Goal: Task Accomplishment & Management: Use online tool/utility

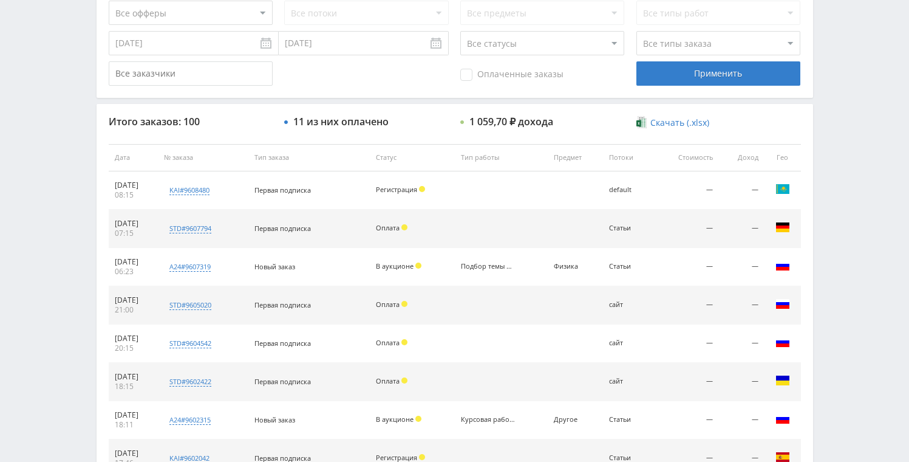
scroll to position [261, 0]
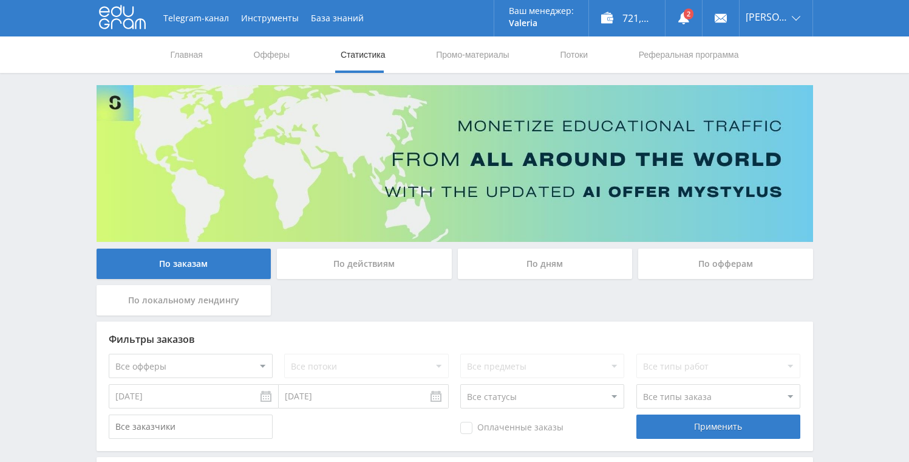
click at [508, 268] on div "По дням" at bounding box center [545, 263] width 175 height 30
click at [0, 0] on input "По дням" at bounding box center [0, 0] width 0 height 0
click at [680, 16] on use at bounding box center [684, 18] width 11 height 12
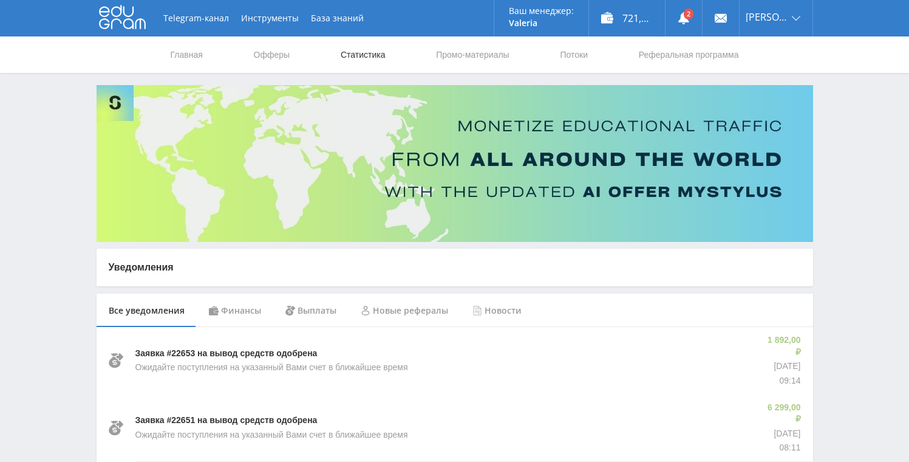
click at [376, 53] on link "Статистика" at bounding box center [363, 54] width 47 height 36
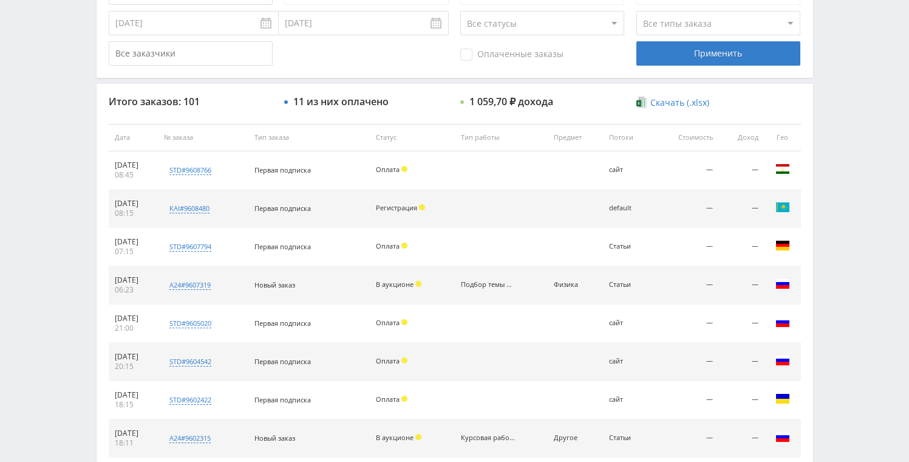
scroll to position [374, 0]
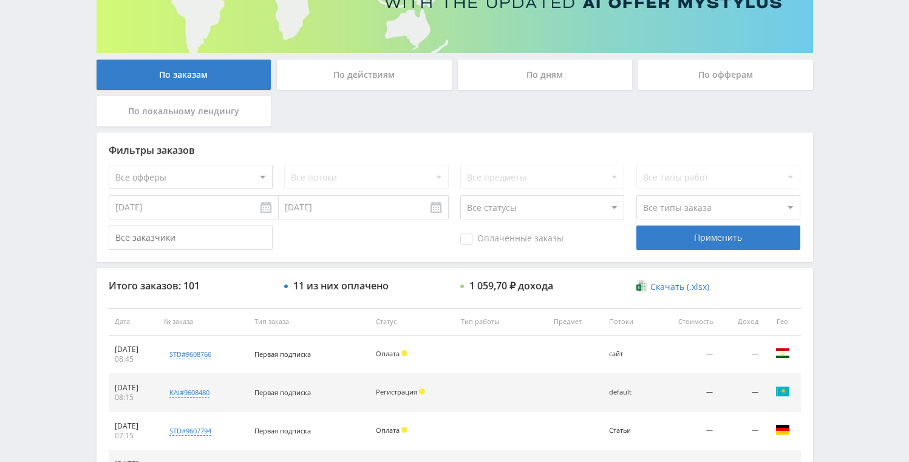
scroll to position [321, 0]
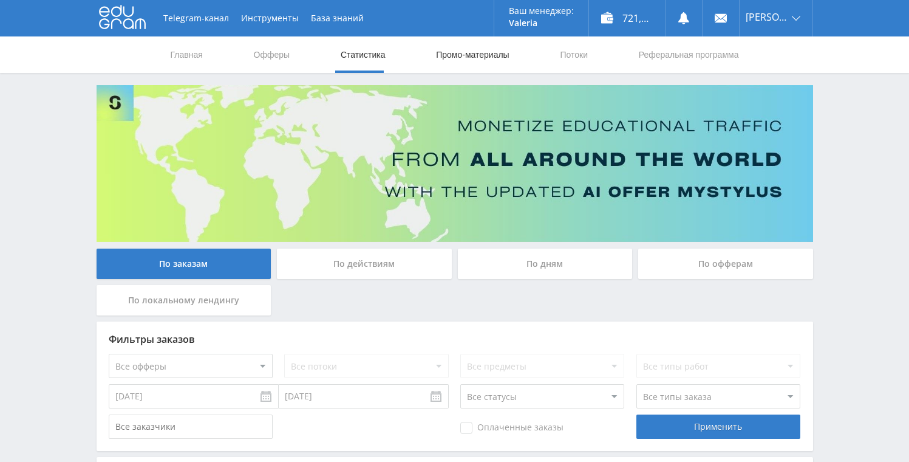
click at [484, 48] on link "Промо-материалы" at bounding box center [472, 54] width 75 height 36
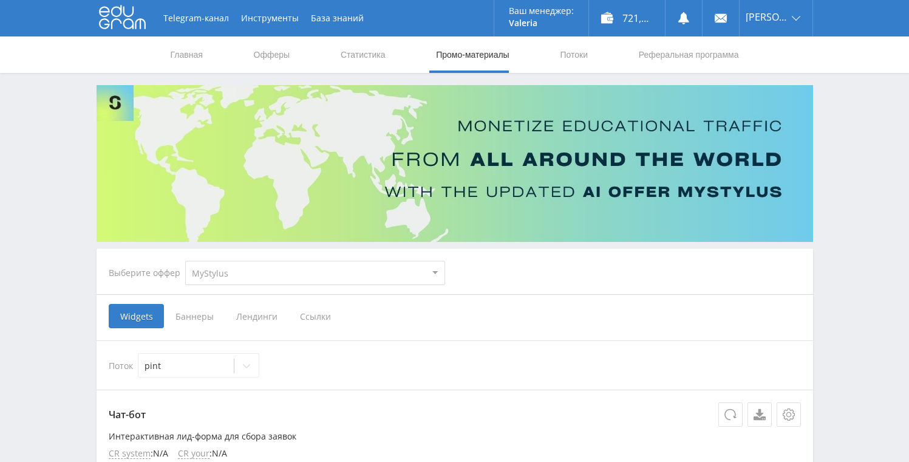
click at [281, 273] on select "MyStylus MyStylus - Revshare Кампус AI Studybay Автор24 Studybay Brazil Study A…" at bounding box center [315, 273] width 260 height 24
select select "376"
click at [185, 261] on select "MyStylus MyStylus - Revshare Кампус AI Studybay Автор24 Studybay Brazil Study A…" at bounding box center [315, 273] width 260 height 24
select select "376"
click at [199, 318] on span "Ссылки" at bounding box center [191, 316] width 54 height 24
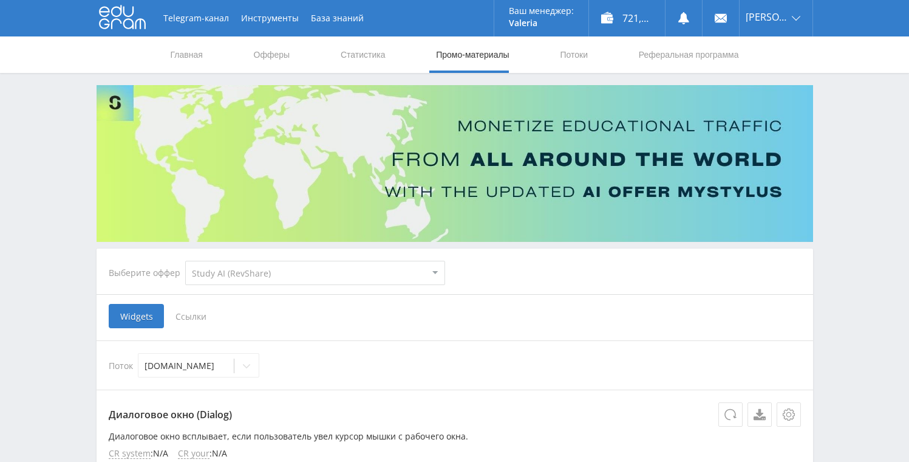
click at [0, 0] on input "Ссылки" at bounding box center [0, 0] width 0 height 0
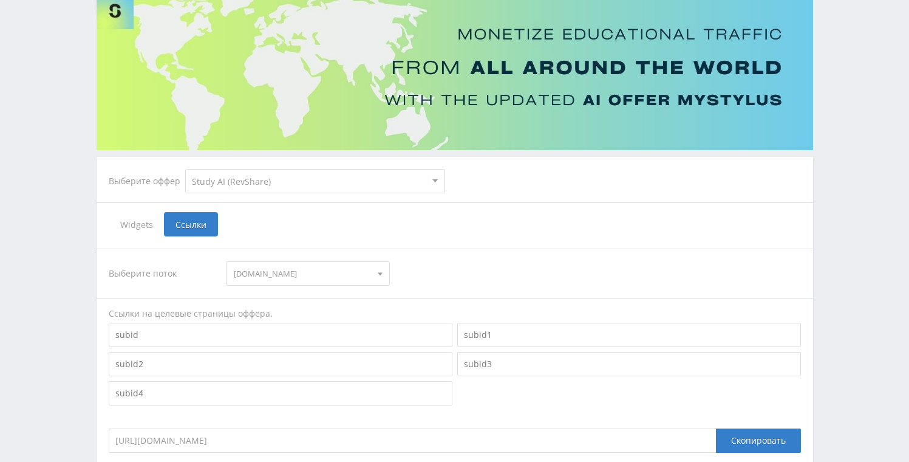
scroll to position [119, 0]
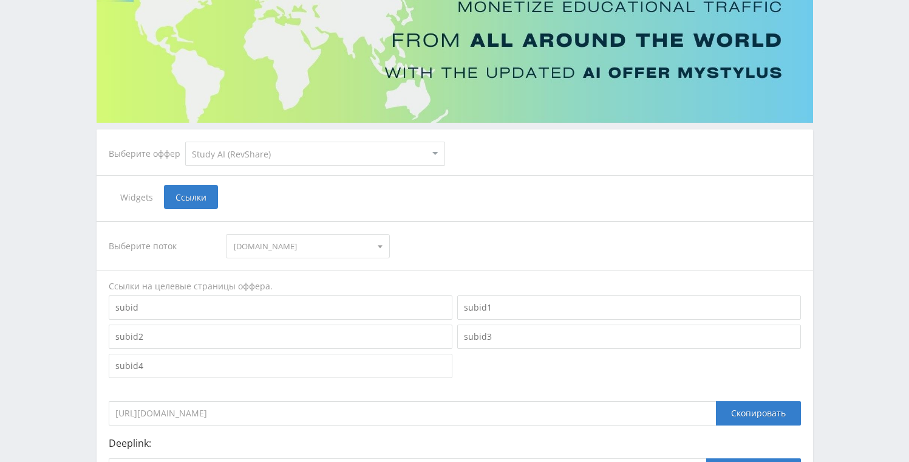
click at [312, 244] on span "blog.neirobox.ru" at bounding box center [302, 245] width 137 height 23
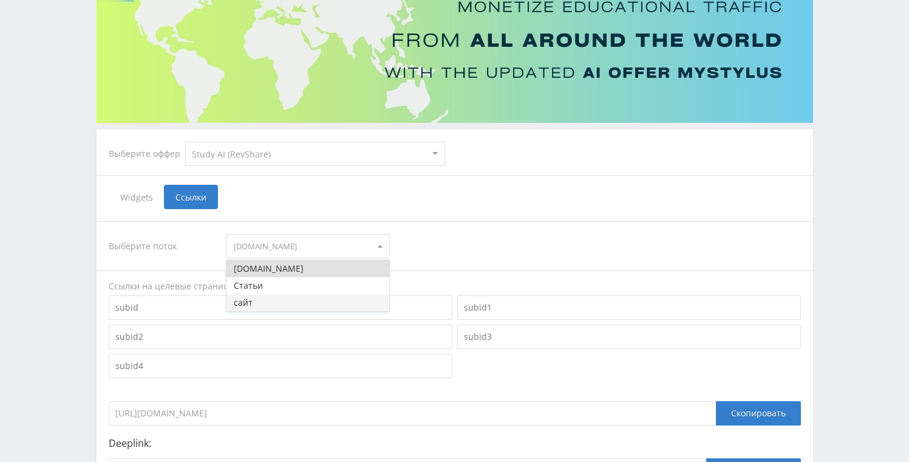
click at [277, 297] on button "сайт" at bounding box center [308, 302] width 163 height 17
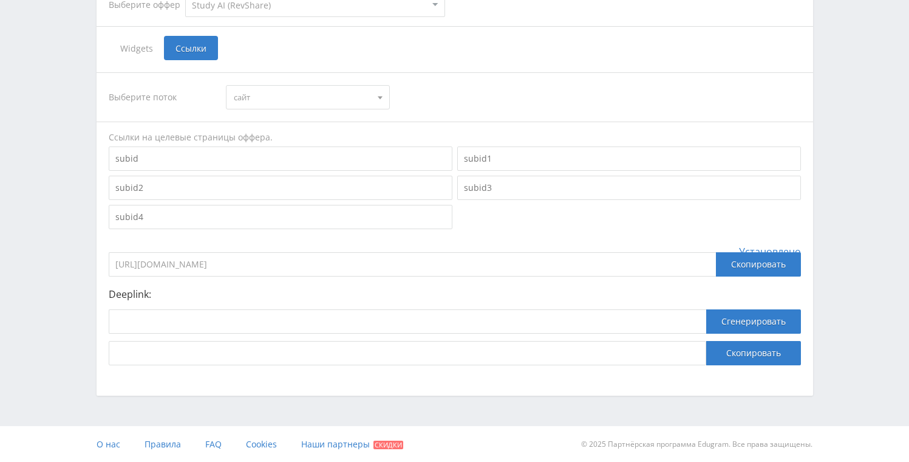
scroll to position [268, 0]
click at [208, 323] on input at bounding box center [408, 321] width 598 height 24
paste input "https://study24.ai/"
type input "https://study24.ai/"
click at [773, 322] on button "Сгенерировать" at bounding box center [753, 321] width 95 height 24
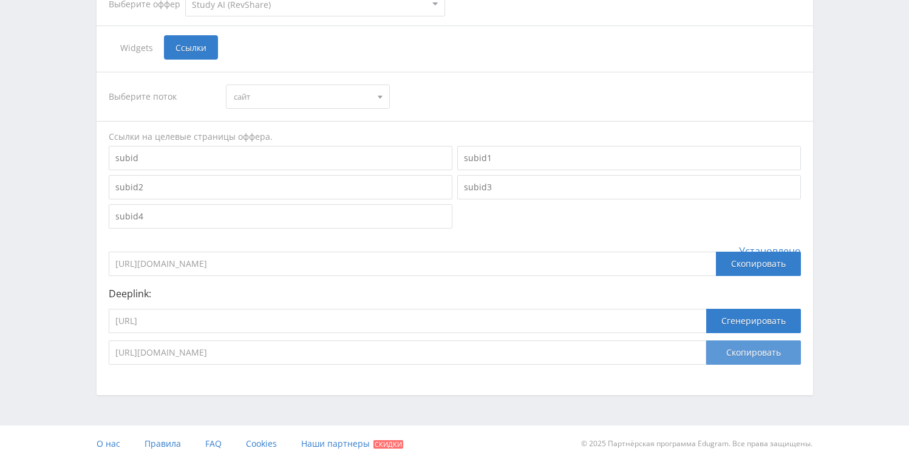
click at [757, 357] on button "Скопировать" at bounding box center [753, 352] width 95 height 24
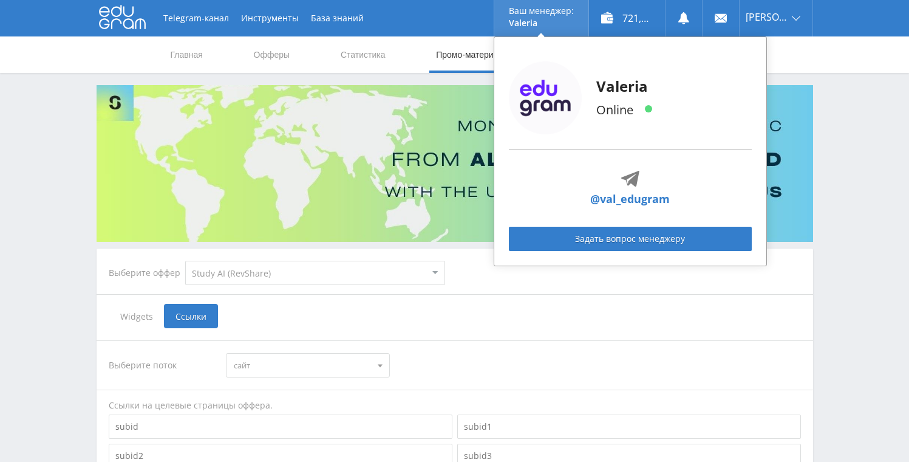
scroll to position [0, 0]
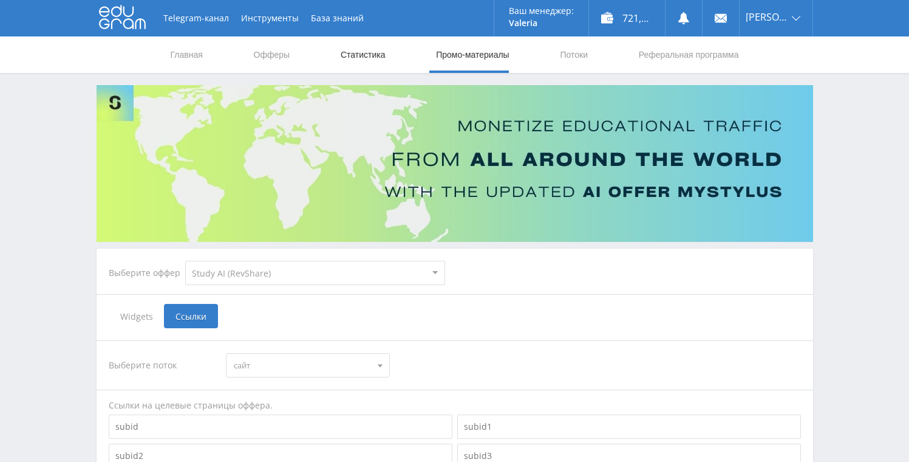
click at [371, 53] on link "Статистика" at bounding box center [363, 54] width 47 height 36
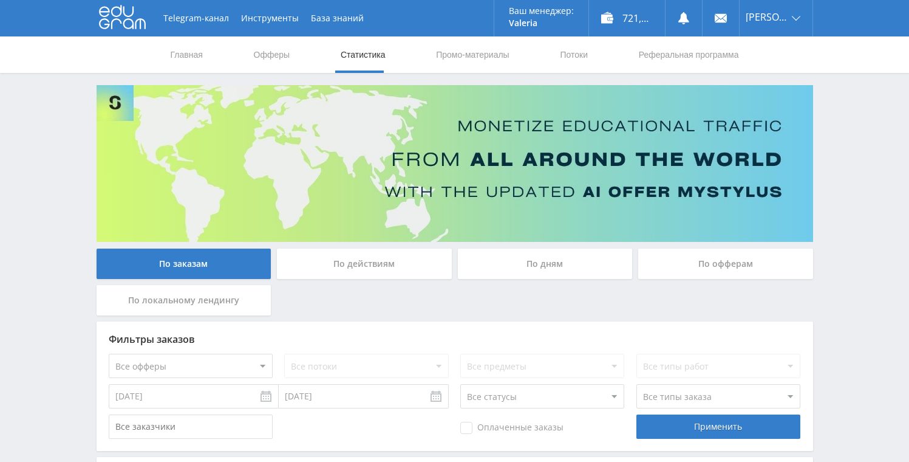
click at [372, 63] on link "Статистика" at bounding box center [363, 54] width 47 height 36
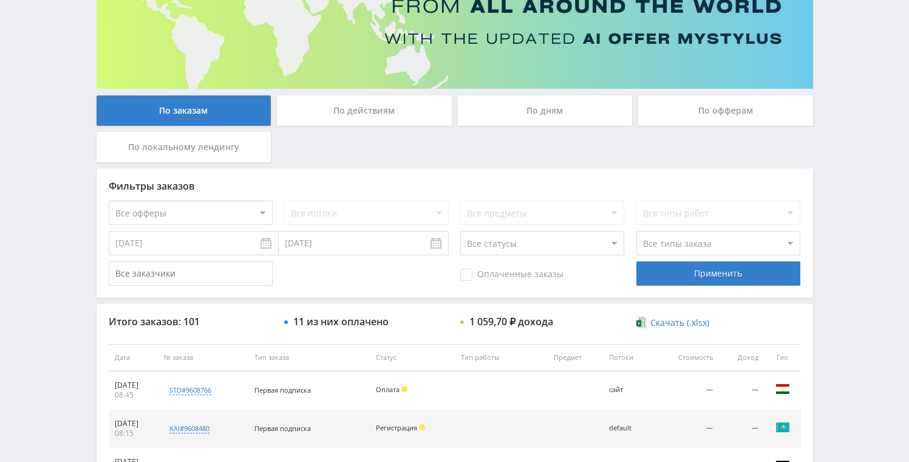
scroll to position [10, 0]
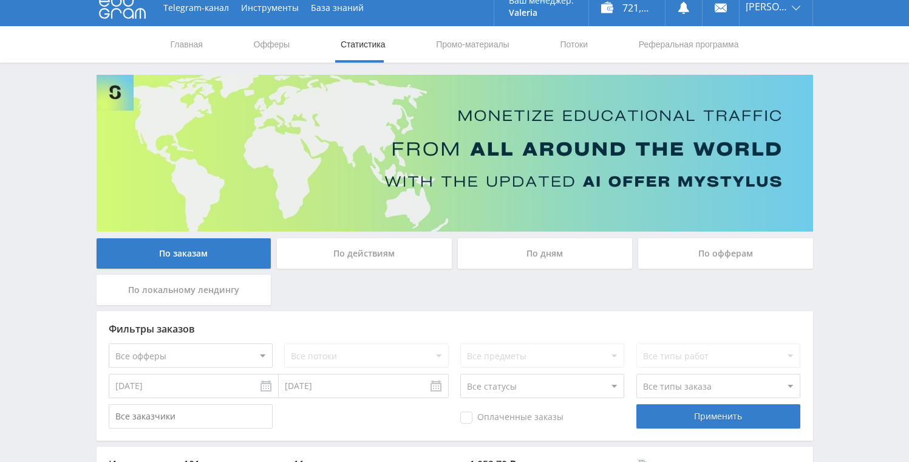
click at [384, 254] on div "По действиям" at bounding box center [364, 253] width 175 height 30
click at [0, 0] on input "По действиям" at bounding box center [0, 0] width 0 height 0
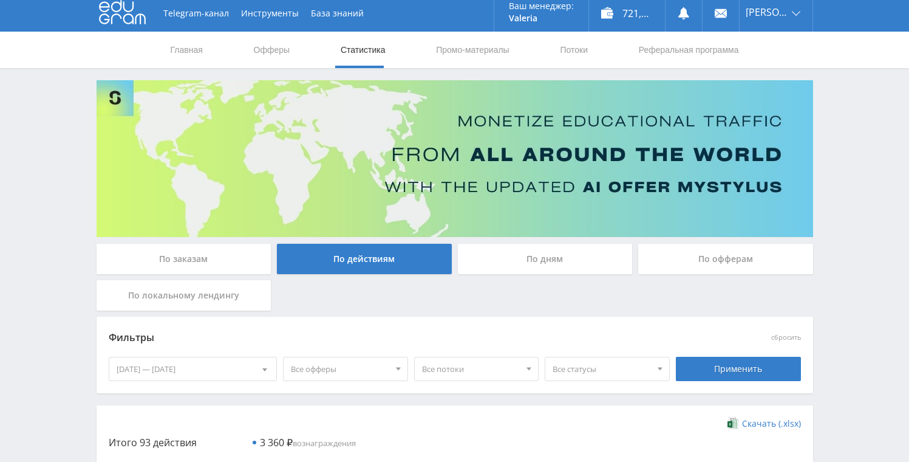
scroll to position [0, 0]
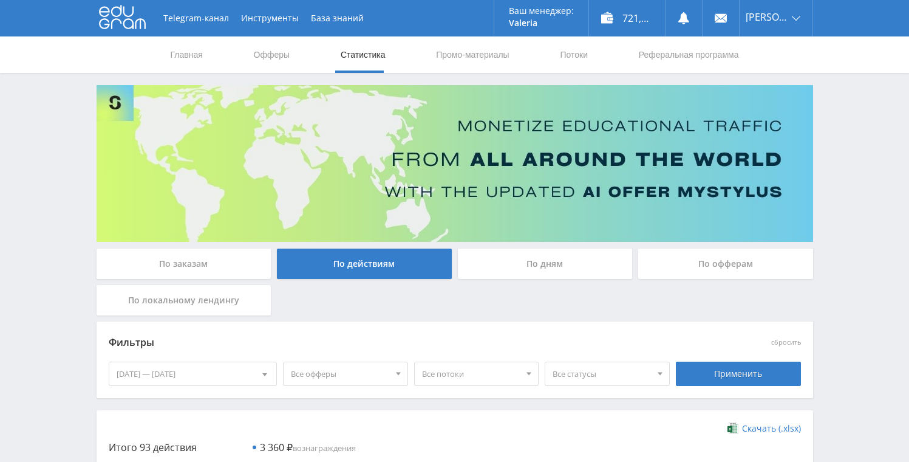
click at [370, 55] on link "Статистика" at bounding box center [363, 54] width 47 height 36
click at [383, 49] on link "Статистика" at bounding box center [363, 54] width 47 height 36
